Goal: Task Accomplishment & Management: Complete application form

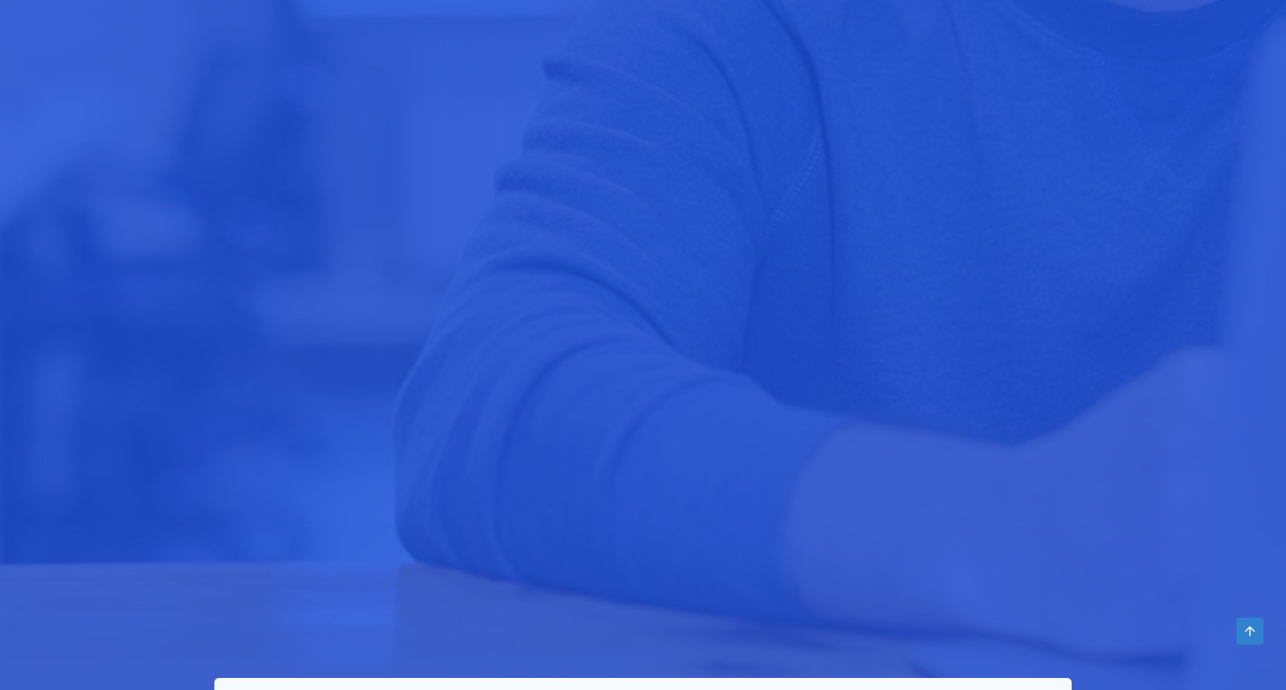
scroll to position [1009, 0]
click at [120, 346] on div at bounding box center [643, 329] width 1113 height 756
